Goal: Navigation & Orientation: Find specific page/section

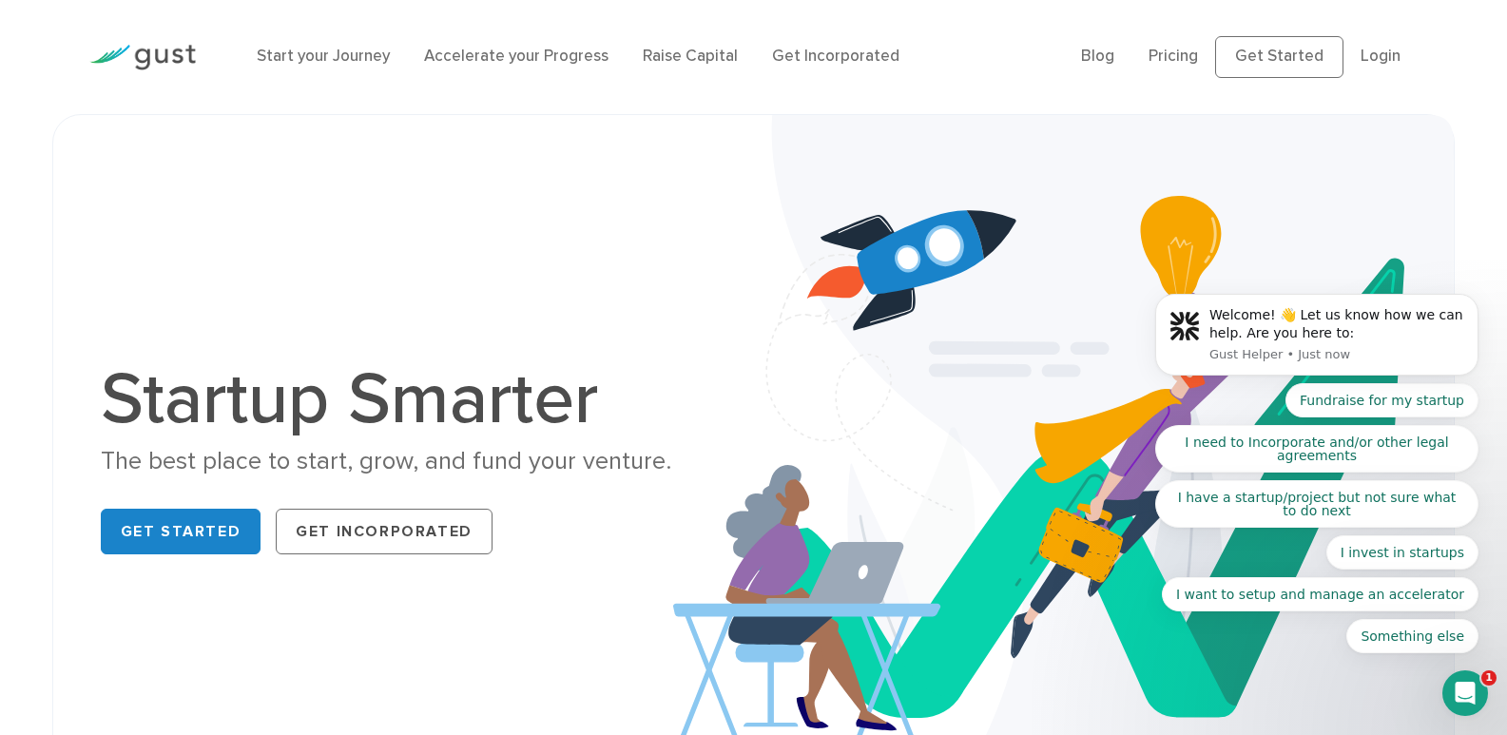
click at [1361, 60] on body "Welcome! 👋 Let us know how we can help. Are you here to: Gust Helper • Just now…" at bounding box center [1316, 339] width 365 height 673
click at [1368, 53] on body "Welcome! 👋 Let us know how we can help. Are you here to: Gust Helper • Just now…" at bounding box center [1316, 339] width 365 height 673
click at [1372, 48] on body "Welcome! 👋 Let us know how we can help. Are you here to: Gust Helper • Just now…" at bounding box center [1316, 339] width 365 height 673
click at [1375, 60] on body "Welcome! 👋 Let us know how we can help. Are you here to: Gust Helper • Just now…" at bounding box center [1316, 339] width 365 height 673
click at [1374, 68] on body "Welcome! 👋 Let us know how we can help. Are you here to: Gust Helper • Just now…" at bounding box center [1316, 339] width 365 height 673
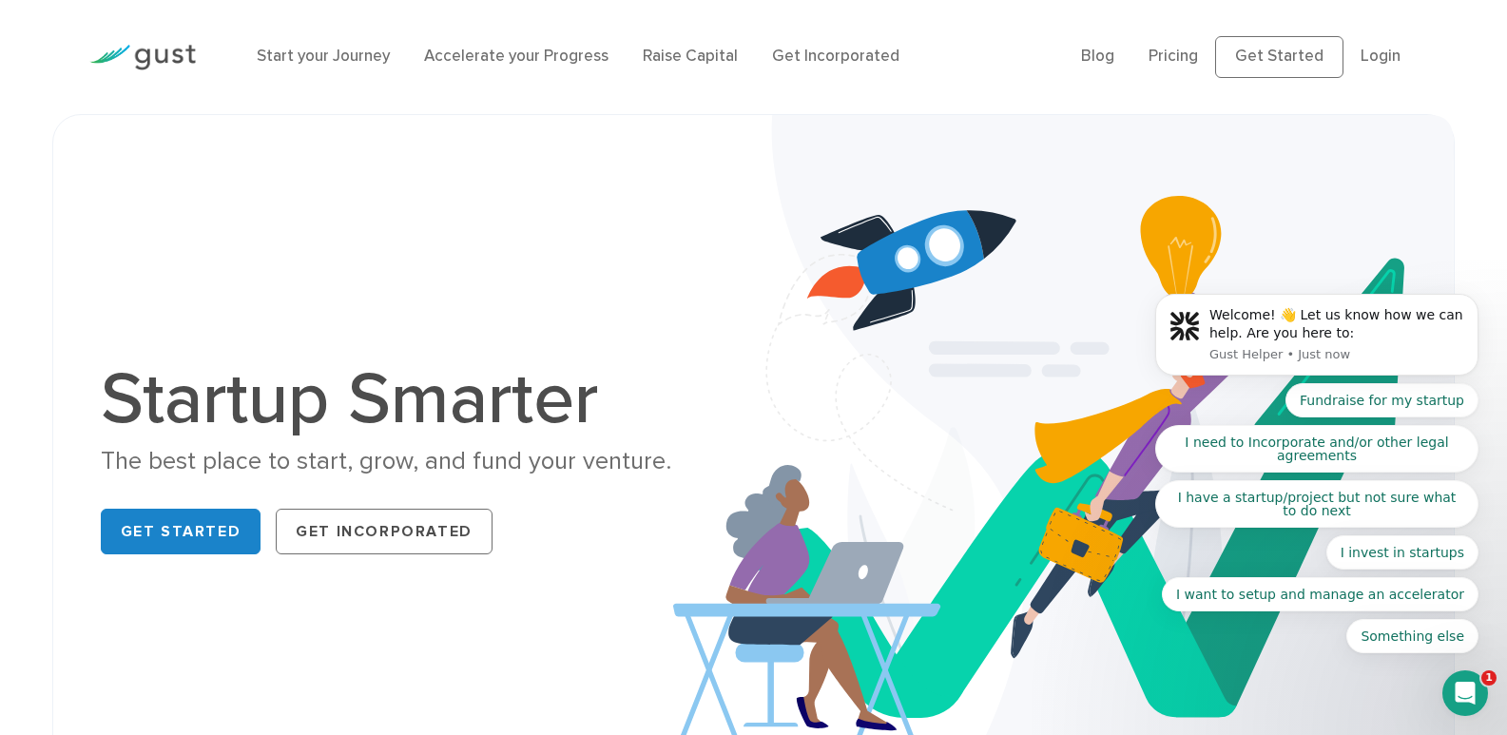
click at [1373, 57] on body "Welcome! 👋 Let us know how we can help. Are you here to: Gust Helper • Just now…" at bounding box center [1316, 339] width 365 height 673
click at [1295, 64] on body "Welcome! 👋 Let us know how we can help. Are you here to: Gust Helper • Just now…" at bounding box center [1316, 339] width 365 height 673
click at [1266, 61] on body "Welcome! 👋 Let us know how we can help. Are you here to: Gust Helper • Just now…" at bounding box center [1316, 339] width 365 height 673
click at [1360, 57] on body "Welcome! 👋 Let us know how we can help. Are you here to: Gust Helper • Just now…" at bounding box center [1316, 339] width 365 height 673
click at [1364, 54] on body "Welcome! 👋 Let us know how we can help. Are you here to: Gust Helper • Just now…" at bounding box center [1316, 339] width 365 height 673
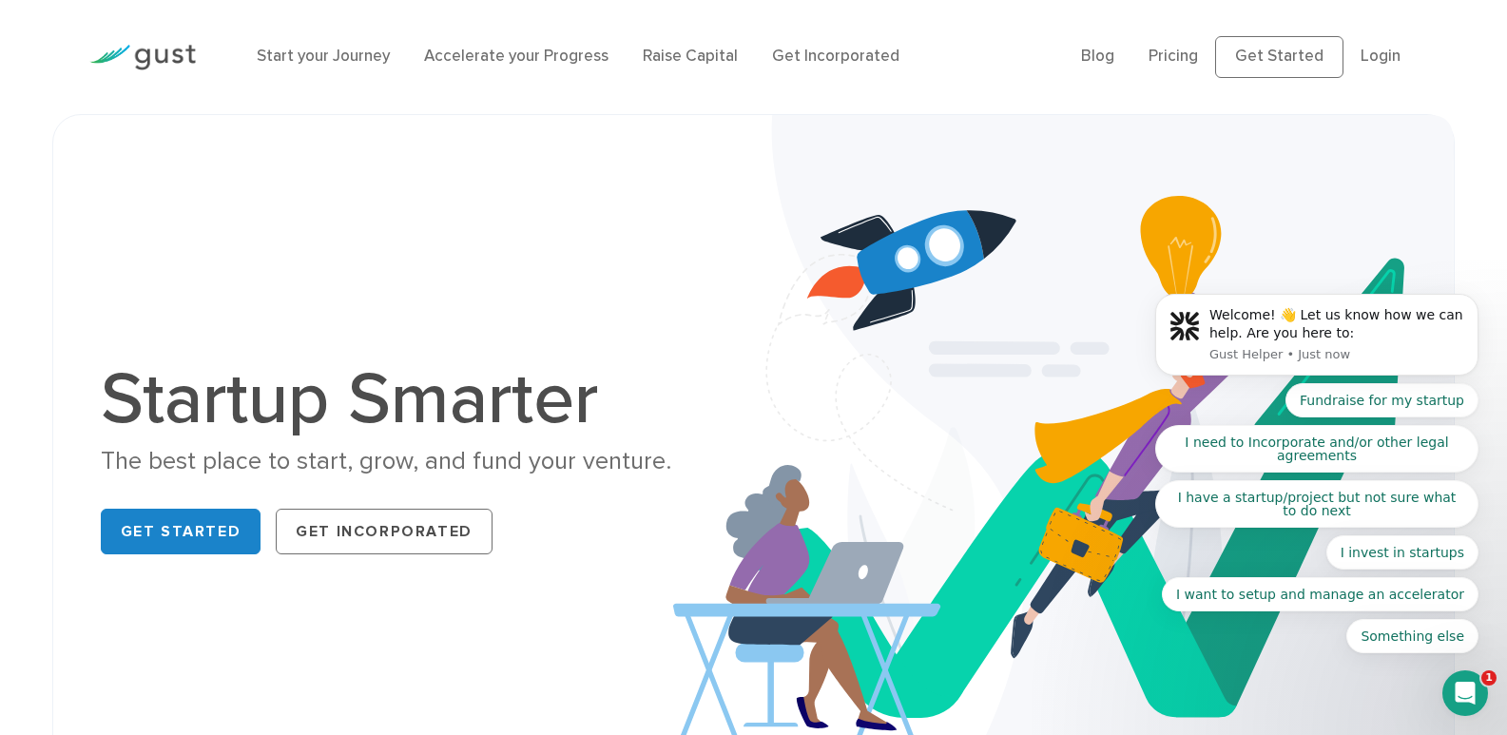
click at [1365, 56] on body "Welcome! 👋 Let us know how we can help. Are you here to: Gust Helper • Just now…" at bounding box center [1316, 339] width 365 height 673
click at [1358, 64] on body "Welcome! 👋 Let us know how we can help. Are you here to: Gust Helper • 1m ago F…" at bounding box center [1316, 339] width 365 height 673
click at [1360, 63] on body "Welcome! 👋 Let us know how we can help. Are you here to: Gust Helper • 1m ago F…" at bounding box center [1316, 339] width 365 height 673
click at [1360, 62] on body "Welcome! 👋 Let us know how we can help. Are you here to: Gust Helper • 1m ago F…" at bounding box center [1316, 339] width 365 height 673
click at [1160, 58] on body "Welcome! 👋 Let us know how we can help. Are you here to: Gust Helper • 2m ago F…" at bounding box center [1316, 339] width 365 height 673
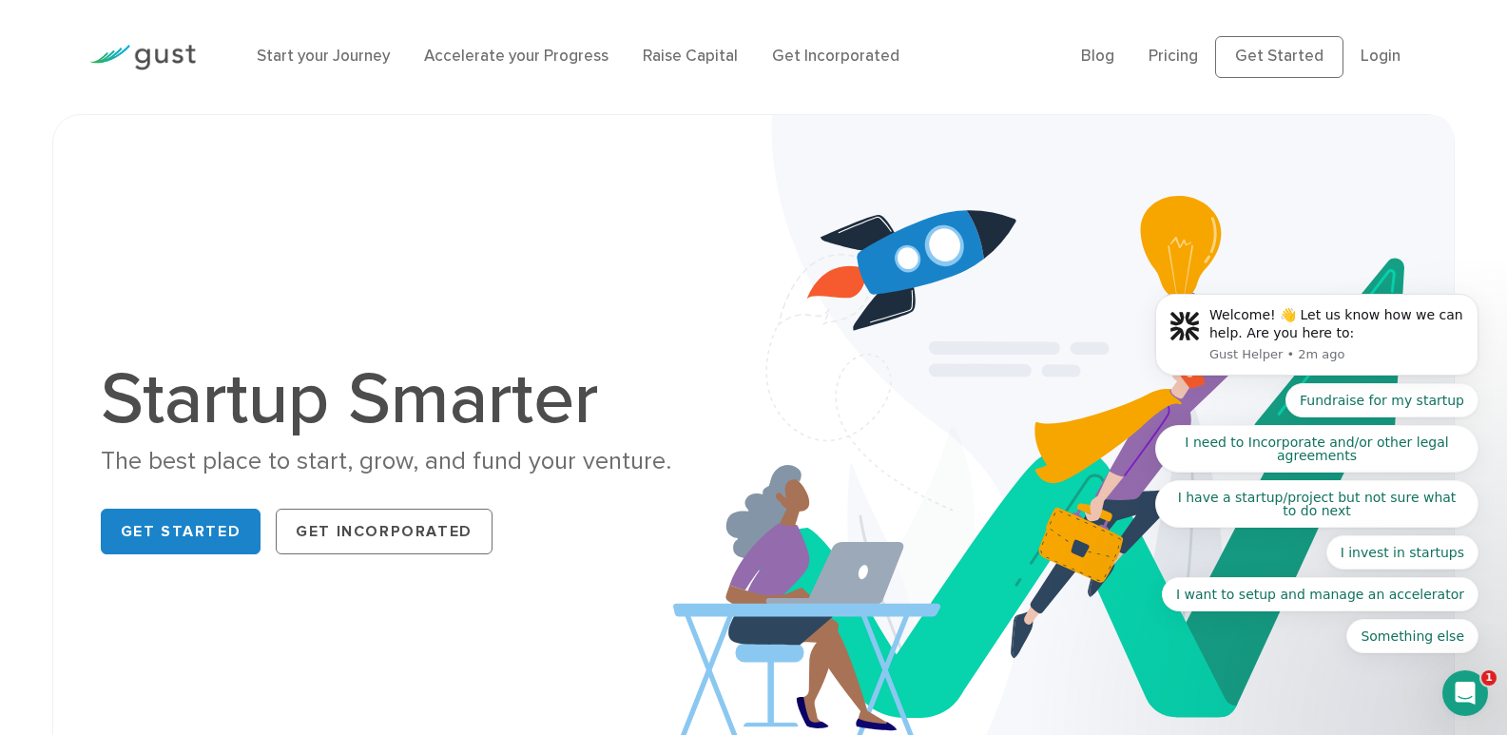
click at [1264, 66] on body "Welcome! 👋 Let us know how we can help. Are you here to: Gust Helper • 2m ago F…" at bounding box center [1316, 339] width 365 height 673
click at [1363, 66] on body "Welcome! 👋 Let us know how we can help. Are you here to: Gust Helper • 2m ago F…" at bounding box center [1316, 339] width 365 height 673
click at [1370, 65] on body "Welcome! 👋 Let us know how we can help. Are you here to: Gust Helper • 2m ago F…" at bounding box center [1316, 339] width 365 height 673
click at [1373, 65] on body "Welcome! 👋 Let us know how we can help. Are you here to: Gust Helper • 2m ago F…" at bounding box center [1316, 339] width 365 height 673
click at [1280, 58] on body "Welcome! 👋 Let us know how we can help. Are you here to: Gust Helper • 2m ago F…" at bounding box center [1316, 339] width 365 height 673
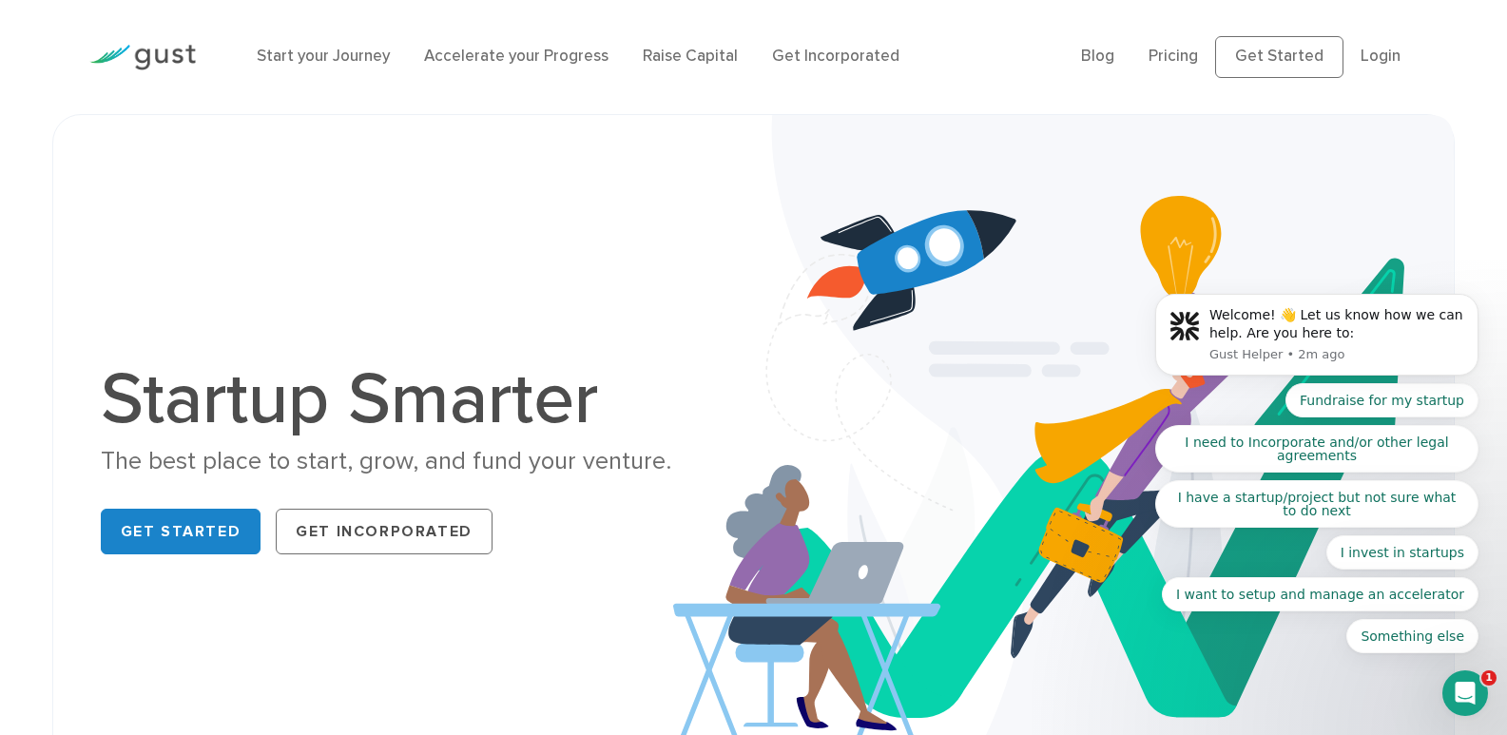
click at [1280, 58] on body "Welcome! 👋 Let us know how we can help. Are you here to: Gust Helper • 2m ago F…" at bounding box center [1316, 339] width 365 height 673
click at [1368, 50] on body "Welcome! 👋 Let us know how we can help. Are you here to: Gust Helper • 2m ago F…" at bounding box center [1316, 339] width 365 height 673
click at [1368, 52] on body "Welcome! 👋 Let us know how we can help. Are you here to: Gust Helper • 2m ago F…" at bounding box center [1316, 339] width 365 height 673
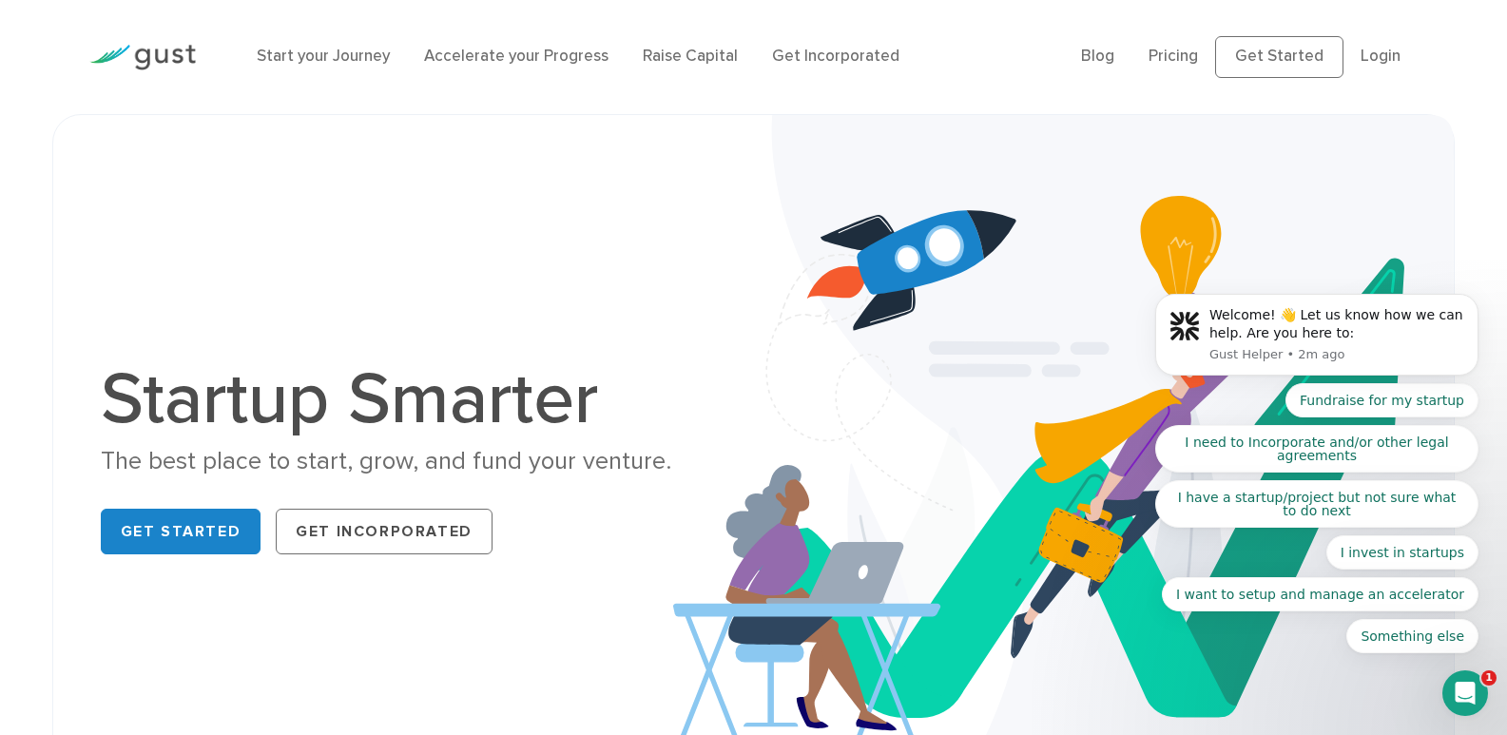
click at [1368, 55] on body "Welcome! 👋 Let us know how we can help. Are you here to: Gust Helper • 2m ago F…" at bounding box center [1316, 339] width 365 height 673
click at [1368, 56] on body "Welcome! 👋 Let us know how we can help. Are you here to: Gust Helper • 2m ago F…" at bounding box center [1316, 339] width 365 height 673
click at [1369, 58] on body "Welcome! 👋 Let us know how we can help. Are you here to: Gust Helper • 2m ago F…" at bounding box center [1316, 339] width 365 height 673
click at [1371, 59] on body "Welcome! 👋 Let us know how we can help. Are you here to: Gust Helper • 2m ago F…" at bounding box center [1316, 339] width 365 height 673
click at [1372, 60] on body "Welcome! 👋 Let us know how we can help. Are you here to: Gust Helper • 2m ago F…" at bounding box center [1316, 339] width 365 height 673
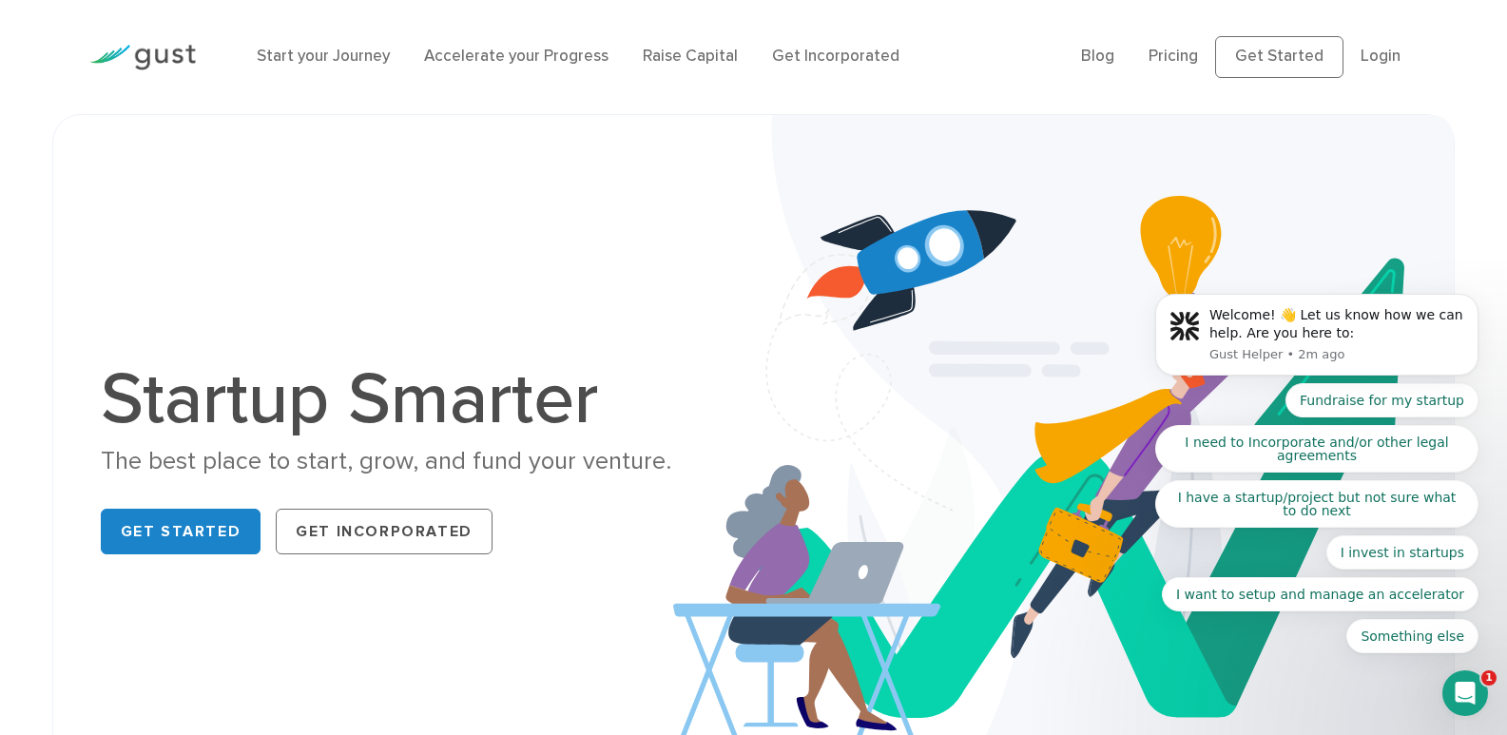
click at [1372, 61] on body "Welcome! 👋 Let us know how we can help. Are you here to: Gust Helper • 2m ago F…" at bounding box center [1316, 339] width 365 height 673
click at [1373, 63] on body "Welcome! 👋 Let us know how we can help. Are you here to: Gust Helper • 2m ago F…" at bounding box center [1316, 339] width 365 height 673
click at [1370, 55] on body "Welcome! 👋 Let us know how we can help. Are you here to: Gust Helper • 2m ago F…" at bounding box center [1316, 339] width 365 height 673
click at [1370, 49] on body "Welcome! 👋 Let us know how we can help. Are you here to: Gust Helper • 2m ago F…" at bounding box center [1316, 339] width 365 height 673
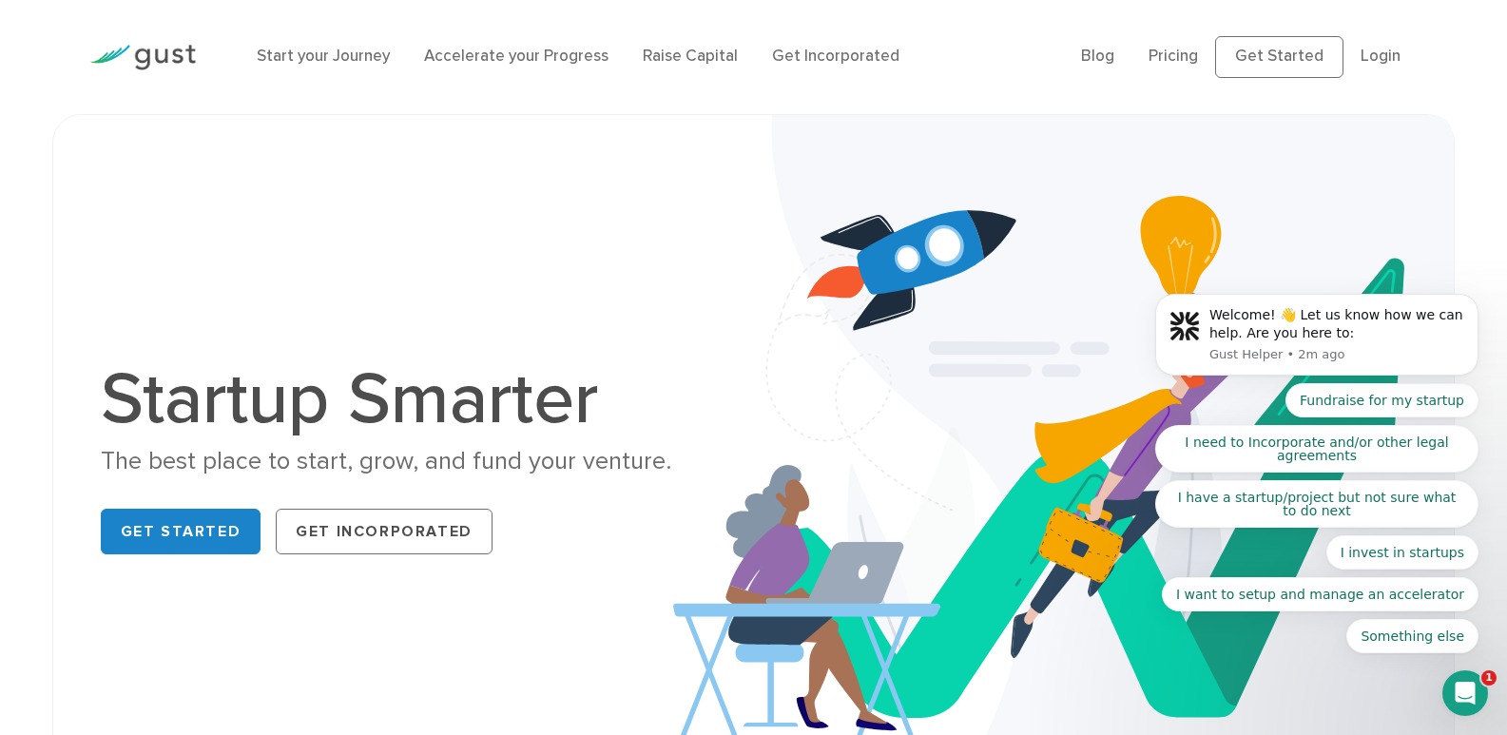
click at [1370, 48] on body "Welcome! 👋 Let us know how we can help. Are you here to: Gust Helper • 2m ago F…" at bounding box center [1316, 339] width 365 height 673
click at [1369, 43] on body "Welcome! 👋 Let us know how we can help. Are you here to: Gust Helper • 2m ago F…" at bounding box center [1316, 339] width 365 height 673
click at [1369, 42] on body "Welcome! 👋 Let us know how we can help. Are you here to: Gust Helper • 2m ago F…" at bounding box center [1316, 339] width 365 height 673
click at [1370, 42] on body "Welcome! 👋 Let us know how we can help. Are you here to: Gust Helper • 2m ago F…" at bounding box center [1316, 339] width 365 height 673
click at [1371, 42] on body "Welcome! 👋 Let us know how we can help. Are you here to: Gust Helper • 2m ago F…" at bounding box center [1316, 339] width 365 height 673
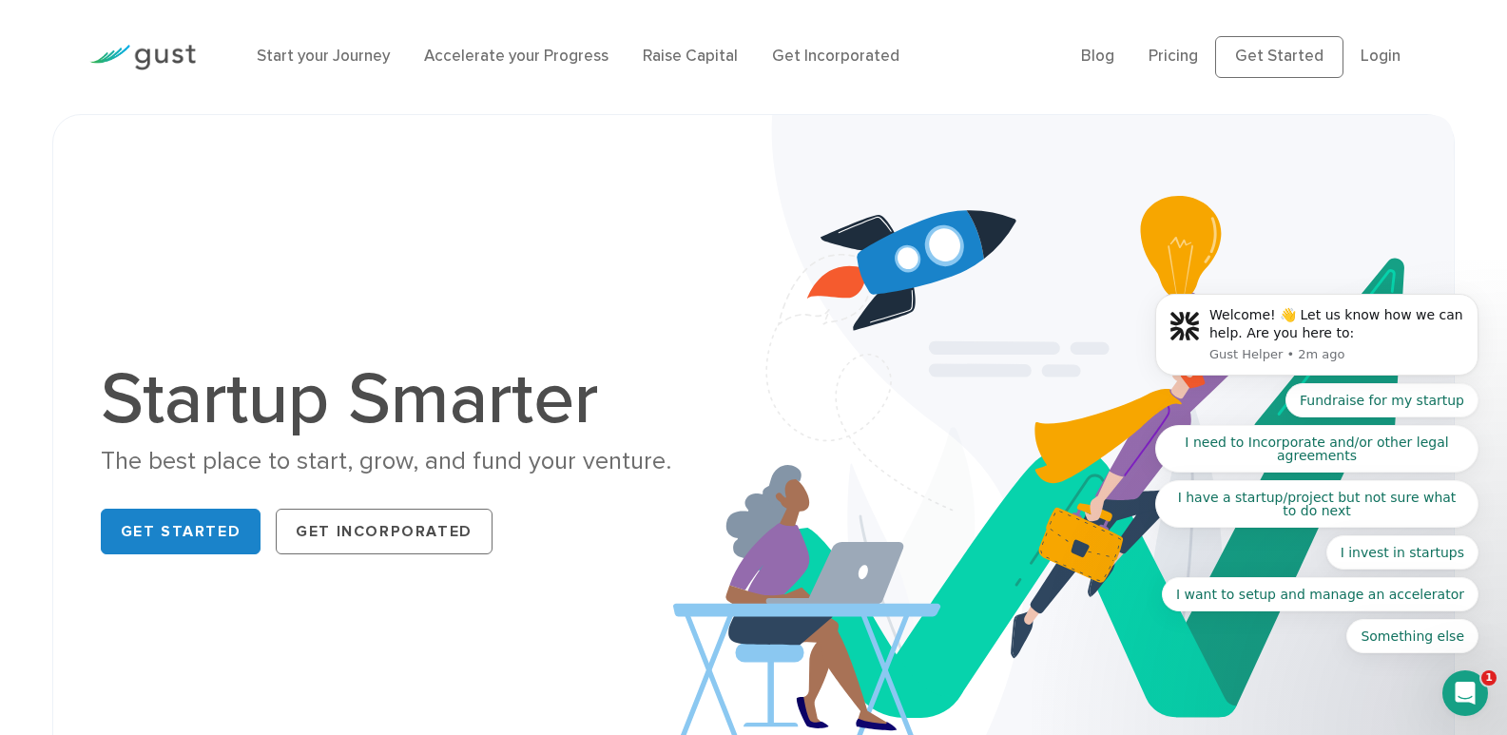
click at [1372, 42] on body "Welcome! 👋 Let us know how we can help. Are you here to: Gust Helper • 2m ago F…" at bounding box center [1316, 339] width 365 height 673
click at [1373, 47] on body "Welcome! 👋 Let us know how we can help. Are you here to: Gust Helper • 2m ago F…" at bounding box center [1316, 339] width 365 height 673
click at [1377, 68] on body "Welcome! 👋 Let us know how we can help. Are you here to: Gust Helper • 2m ago F…" at bounding box center [1316, 339] width 365 height 673
click at [1377, 57] on body "Welcome! 👋 Let us know how we can help. Are you here to: Gust Helper • 2m ago F…" at bounding box center [1316, 339] width 365 height 673
click at [1376, 56] on body "Welcome! 👋 Let us know how we can help. Are you here to: Gust Helper • 2m ago F…" at bounding box center [1316, 339] width 365 height 673
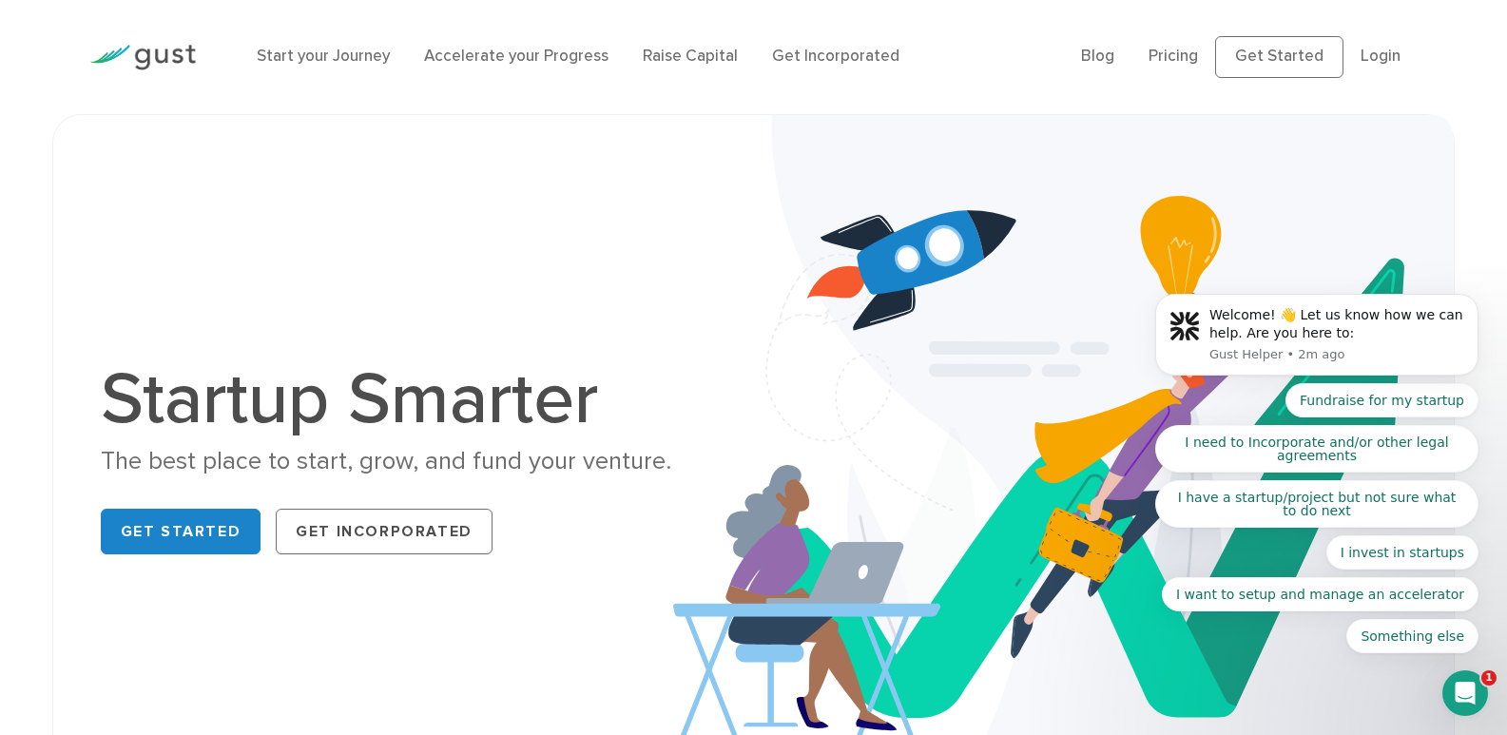
click at [1374, 54] on body "Welcome! 👋 Let us know how we can help. Are you here to: Gust Helper • 2m ago F…" at bounding box center [1316, 339] width 365 height 673
click at [1370, 51] on body "Welcome! 👋 Let us know how we can help. Are you here to: Gust Helper • 2m ago F…" at bounding box center [1316, 339] width 365 height 673
click at [1368, 48] on body "Welcome! 👋 Let us know how we can help. Are you here to: Gust Helper • 2m ago F…" at bounding box center [1316, 339] width 365 height 673
click at [1366, 46] on body "Welcome! 👋 Let us know how we can help. Are you here to: Gust Helper • 2m ago F…" at bounding box center [1316, 339] width 365 height 673
click at [1364, 46] on body "Welcome! 👋 Let us know how we can help. Are you here to: Gust Helper • 2m ago F…" at bounding box center [1316, 339] width 365 height 673
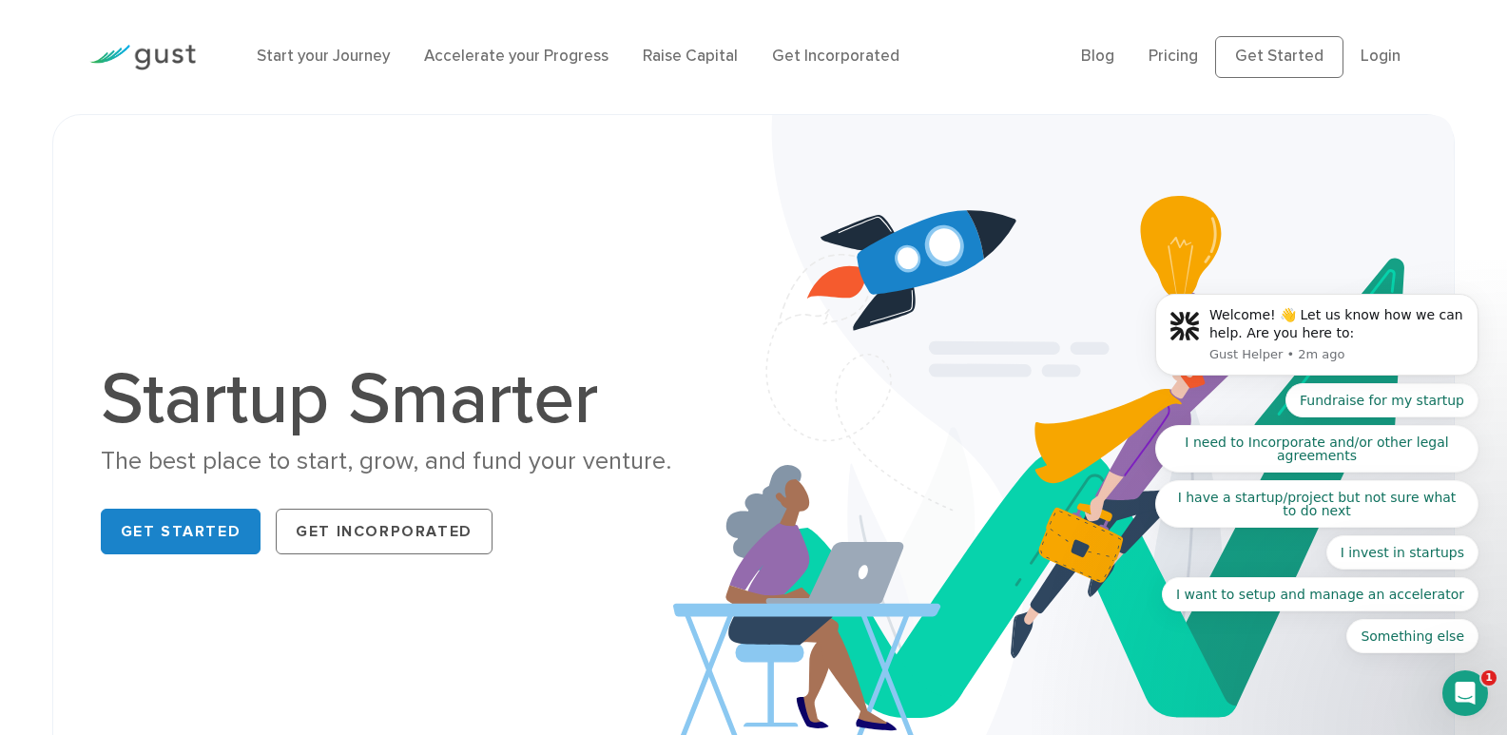
click at [1366, 45] on body "Welcome! 👋 Let us know how we can help. Are you here to: Gust Helper • 2m ago F…" at bounding box center [1316, 339] width 365 height 673
click at [1259, 335] on div "Welcome! 👋 Let us know how we can help. Are you here to:" at bounding box center [1336, 324] width 255 height 37
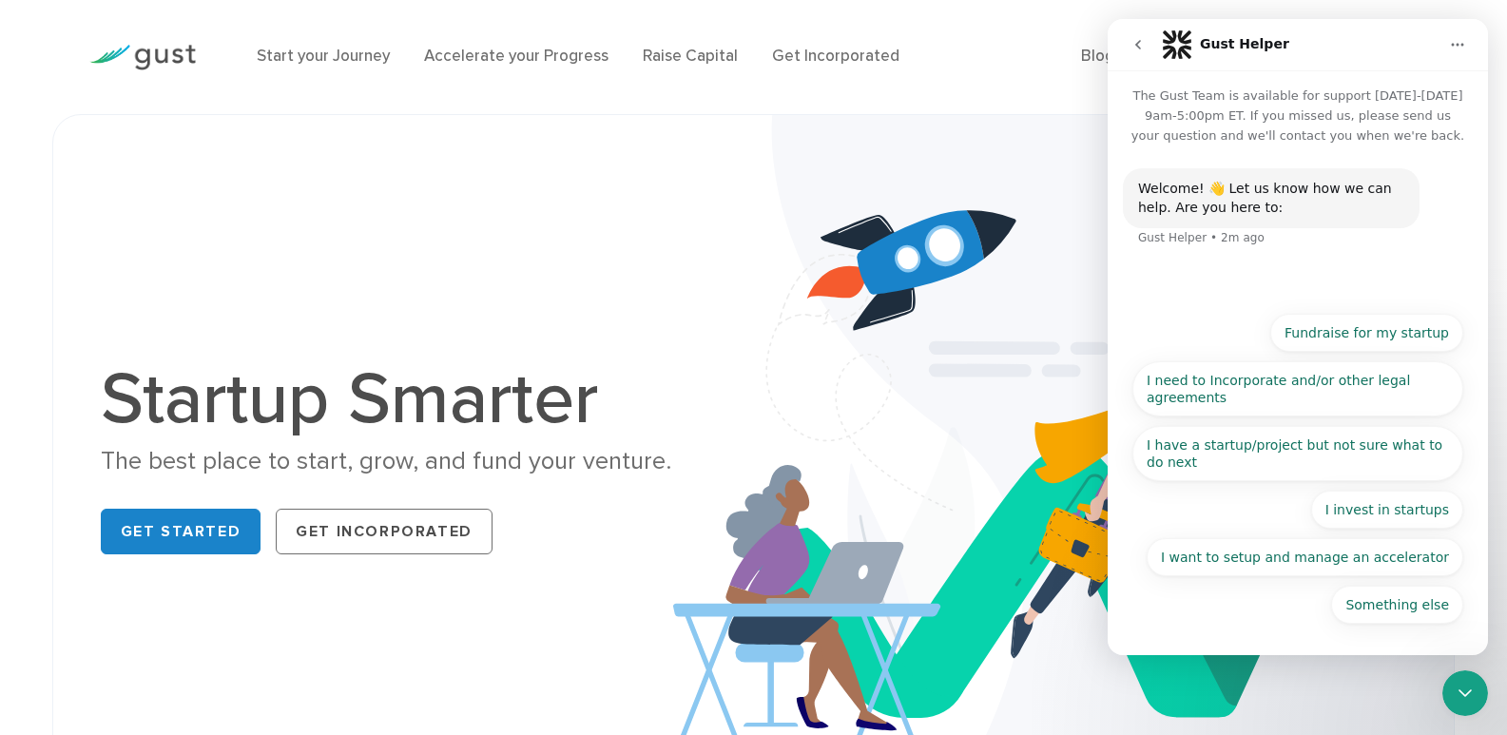
click at [1462, 59] on button "Home" at bounding box center [1457, 45] width 36 height 36
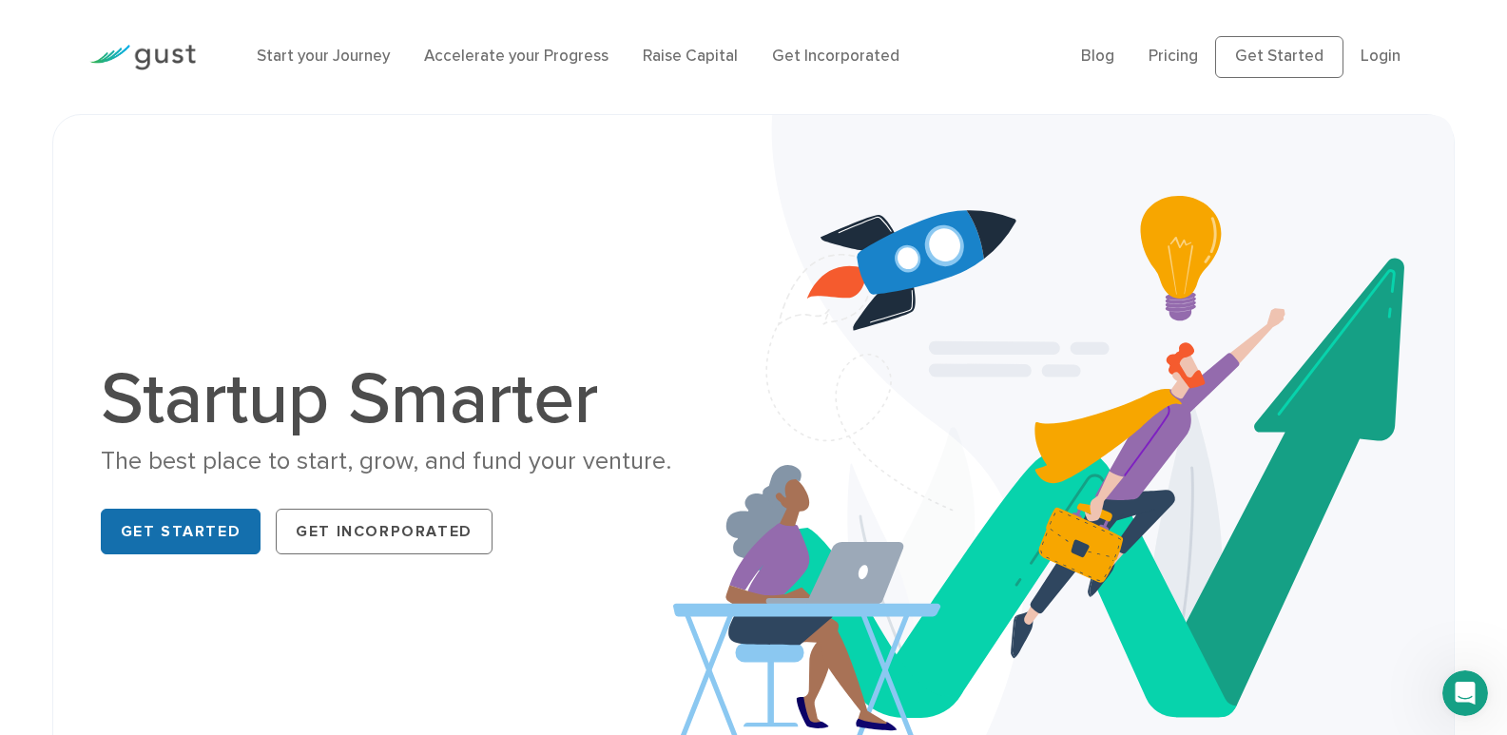
click at [186, 519] on link "Get Started" at bounding box center [181, 532] width 161 height 46
